Goal: Task Accomplishment & Management: Manage account settings

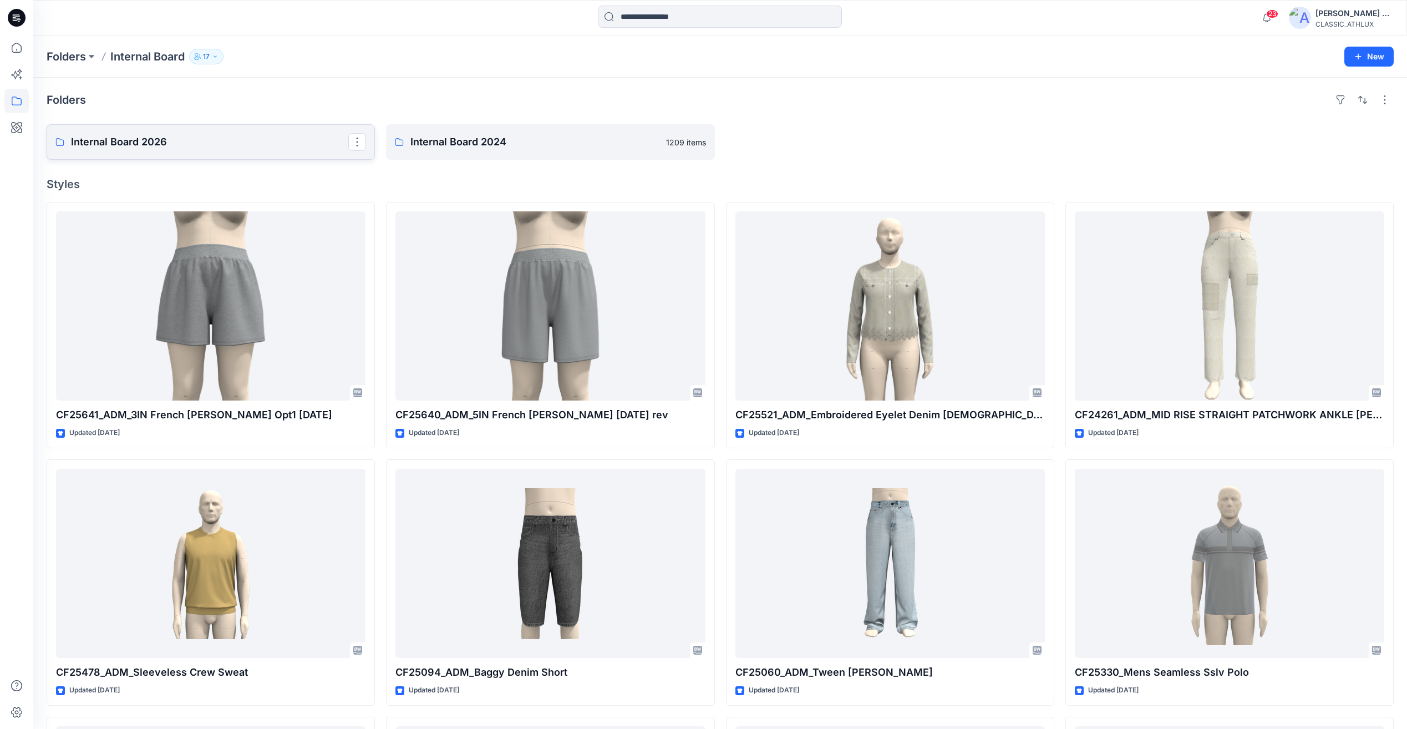
click at [201, 143] on p "Internal Board 2026" at bounding box center [209, 142] width 277 height 16
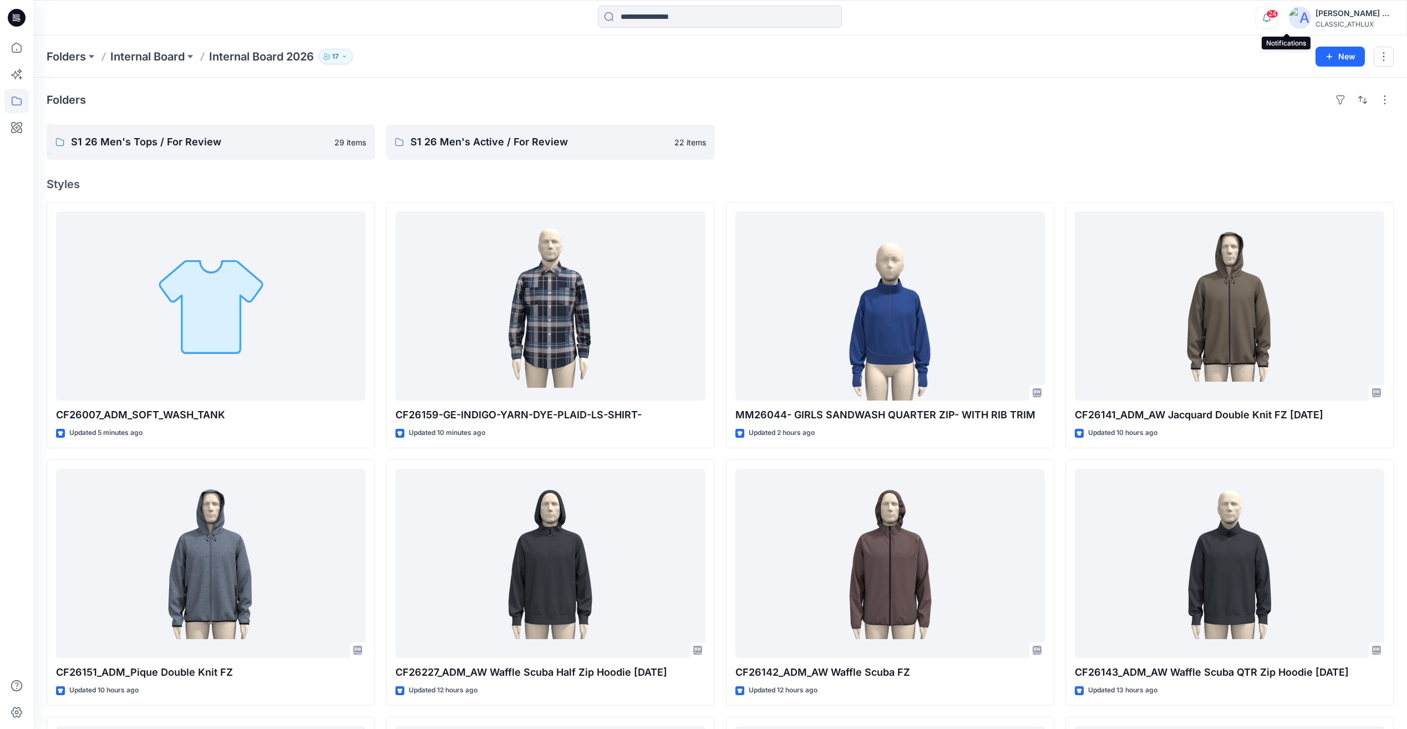
click at [1278, 19] on icon "button" at bounding box center [1266, 18] width 21 height 22
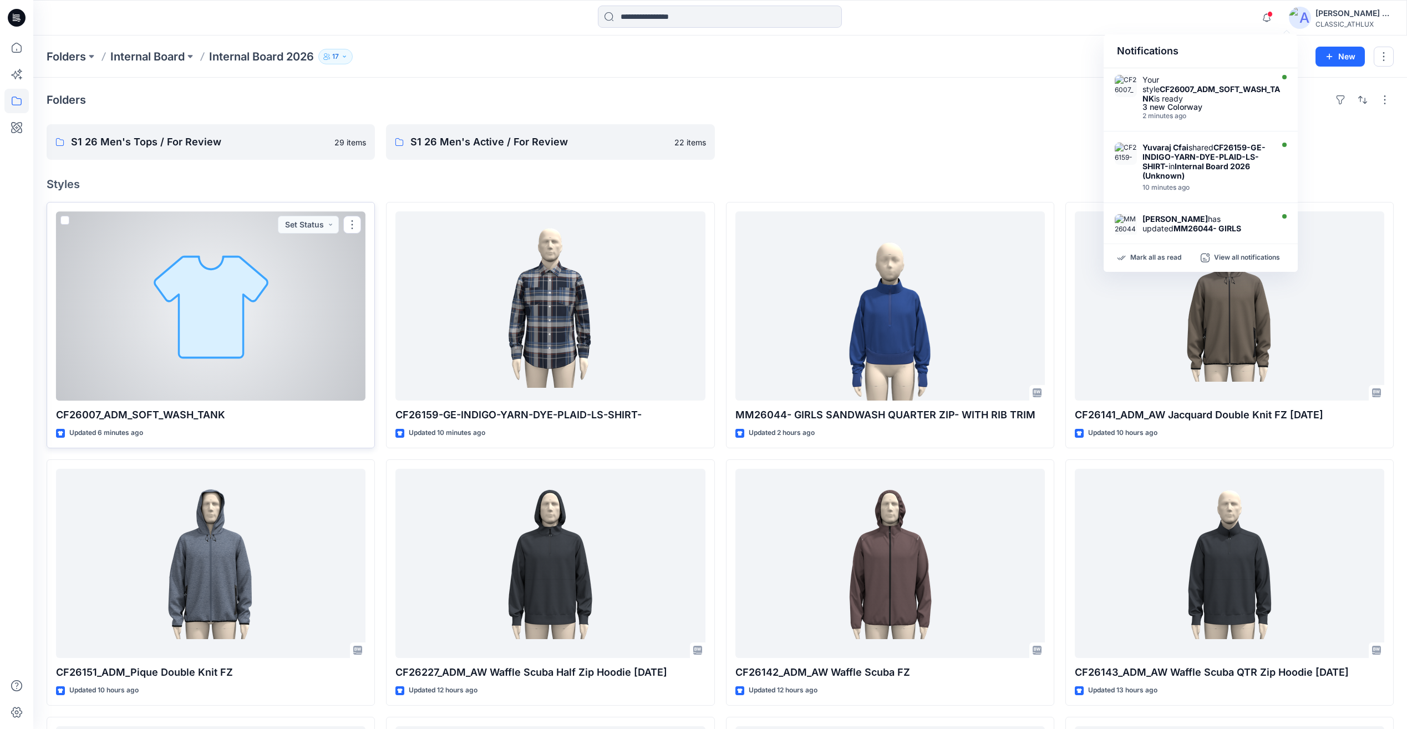
click at [270, 310] on div at bounding box center [211, 305] width 310 height 189
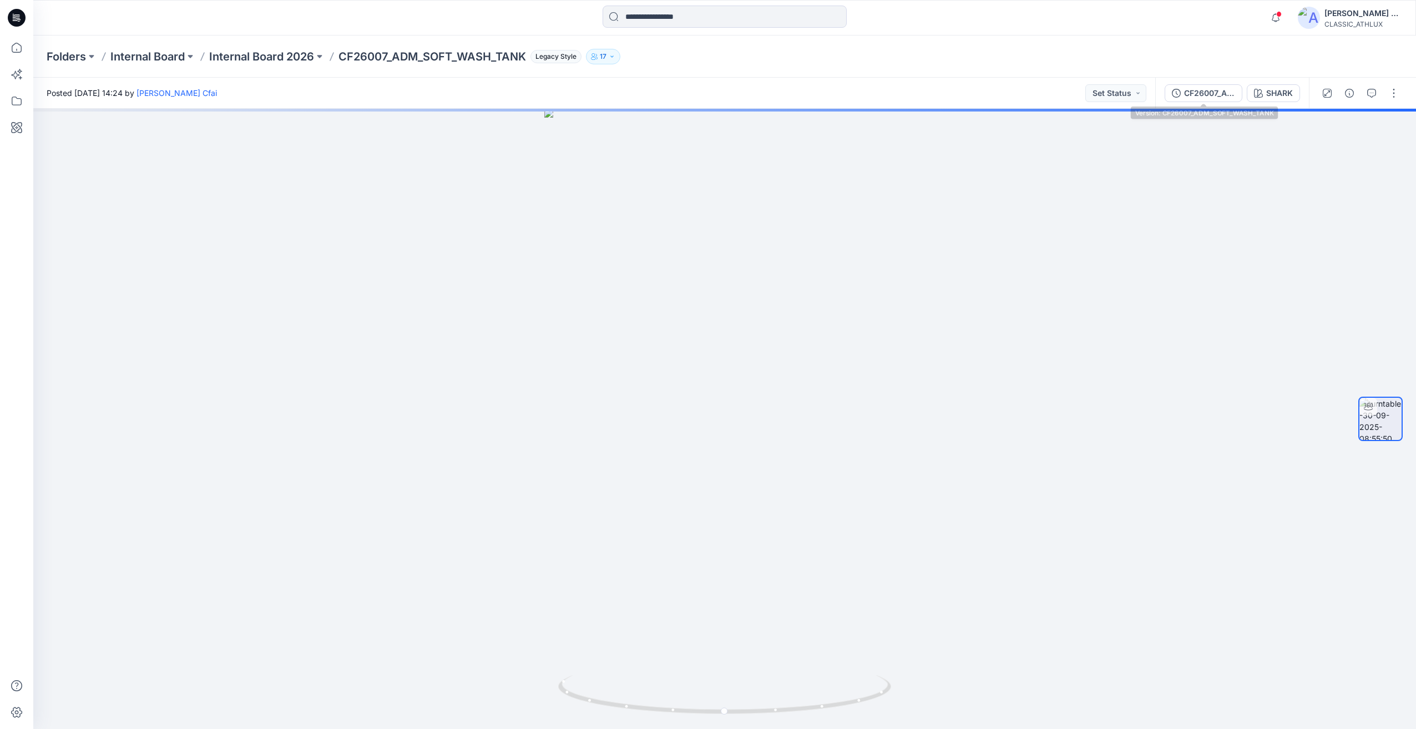
click at [1202, 101] on button "CF26007_ADM_SOFT_WASH_TANK" at bounding box center [1203, 93] width 78 height 18
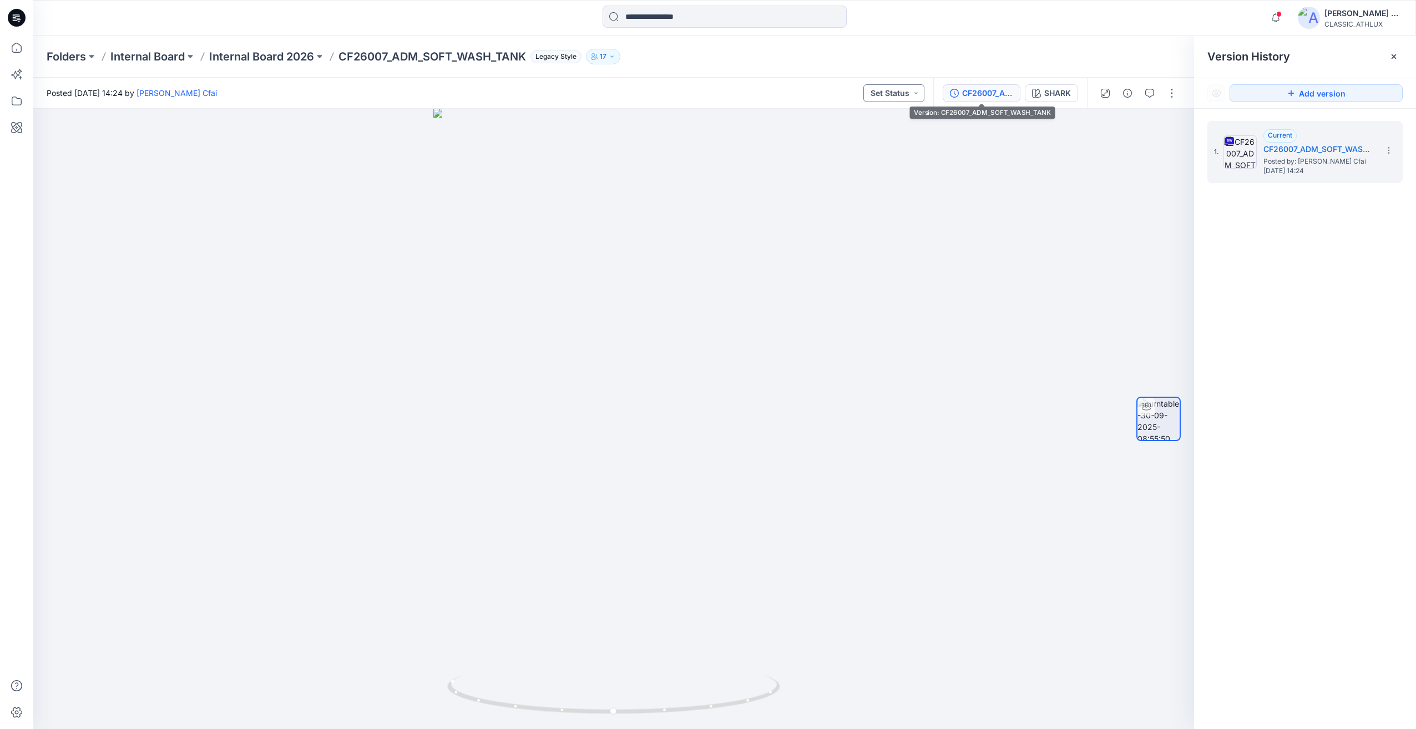
click at [924, 89] on button "Set Status" at bounding box center [893, 93] width 61 height 18
click at [881, 214] on p "Designer Need To Review" at bounding box center [878, 218] width 62 height 14
click at [1117, 92] on div at bounding box center [1138, 93] width 103 height 31
click at [1126, 99] on button "button" at bounding box center [1127, 93] width 18 height 18
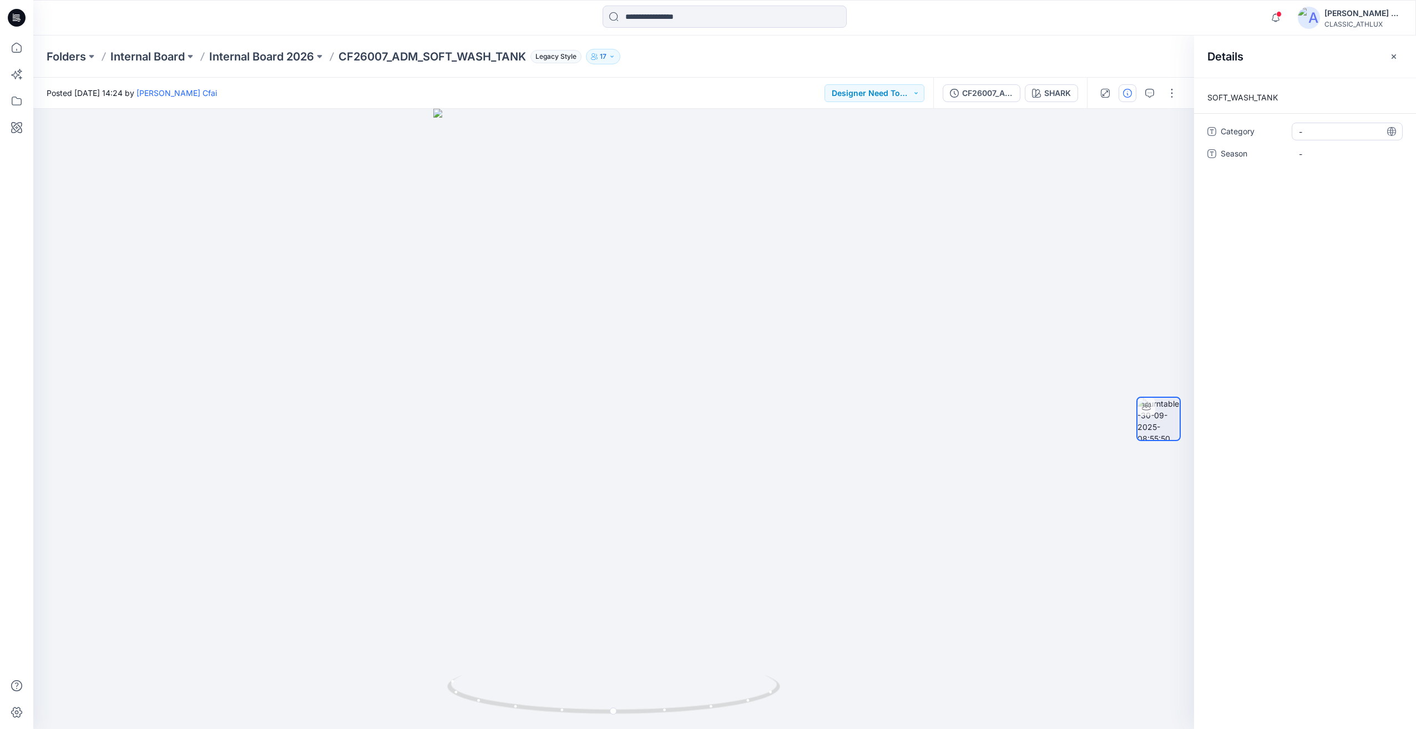
click at [1310, 134] on span "-" at bounding box center [1347, 132] width 97 height 12
click at [1310, 134] on textarea at bounding box center [1346, 132] width 111 height 18
type textarea "**********"
click at [1307, 158] on span "-" at bounding box center [1347, 154] width 97 height 12
type textarea "*****"
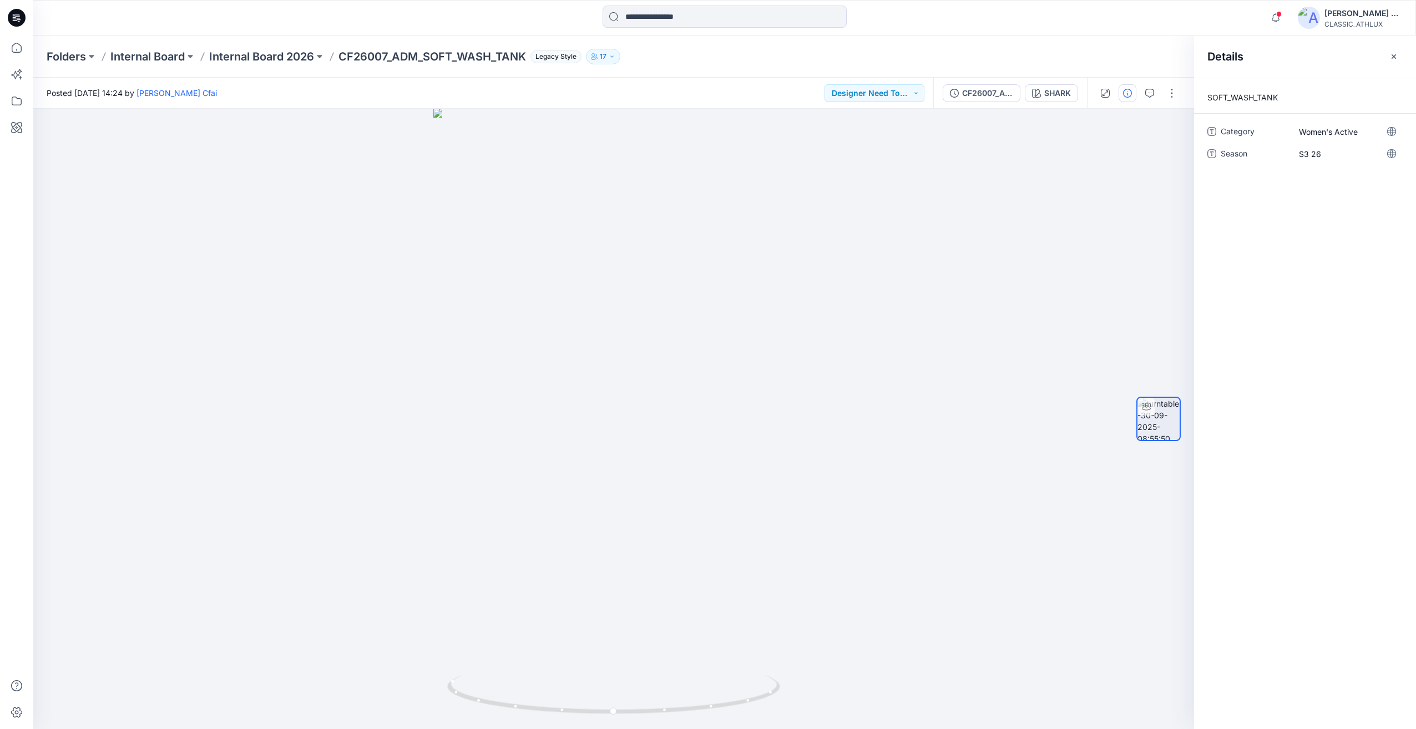
click at [1266, 316] on div "SOFT_WASH_TANK Category Women's Active Season S3 26" at bounding box center [1305, 403] width 222 height 651
